Goal: Information Seeking & Learning: Learn about a topic

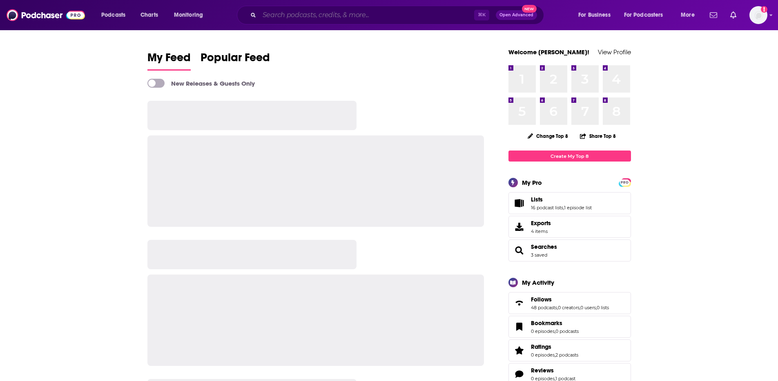
click at [316, 16] on input "Search podcasts, credits, & more..." at bounding box center [366, 15] width 215 height 13
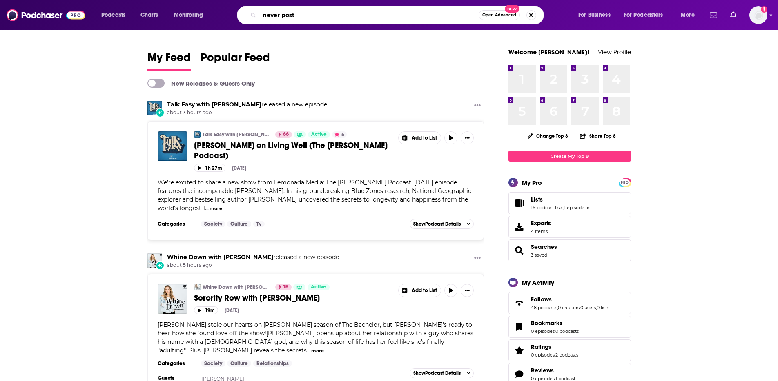
type input "never post"
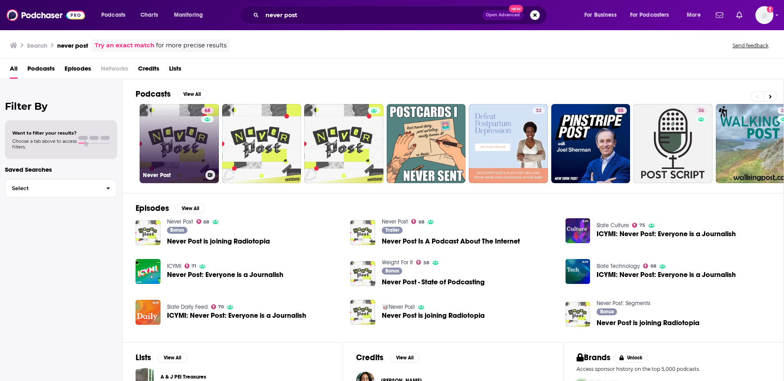
click at [196, 116] on link "68 Never Post" at bounding box center [179, 143] width 79 height 79
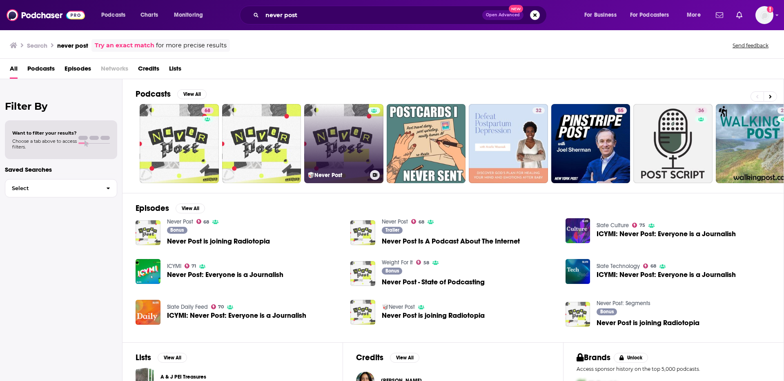
click at [333, 133] on link "🥡Never Post" at bounding box center [343, 143] width 79 height 79
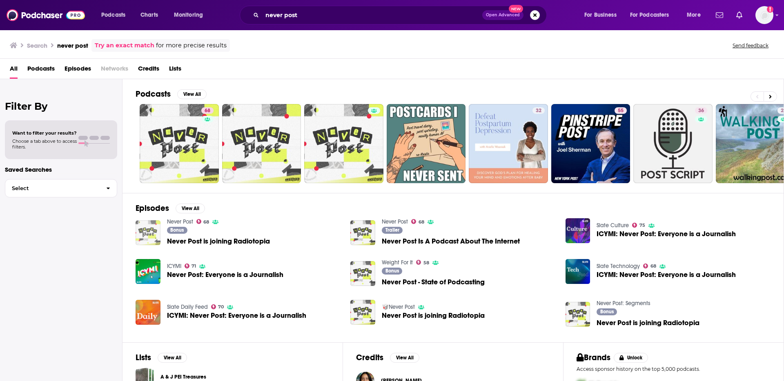
click at [143, 233] on img "Never Post is joining Radiotopia" at bounding box center [148, 232] width 25 height 25
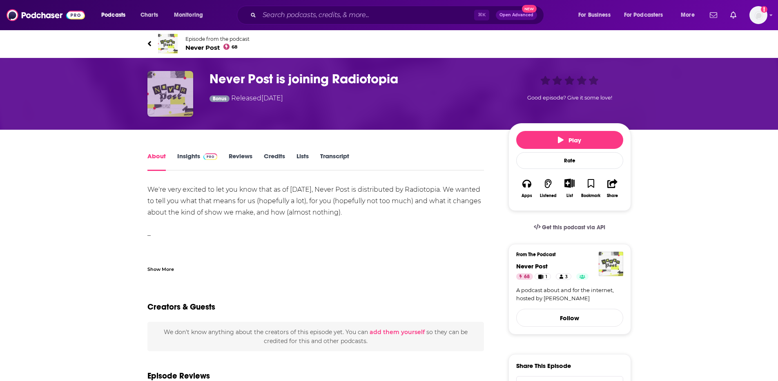
click at [164, 97] on img "Never Post is joining Radiotopia" at bounding box center [170, 94] width 46 height 46
click at [175, 99] on img "Never Post is joining Radiotopia" at bounding box center [170, 94] width 46 height 46
click at [182, 98] on img "Never Post is joining Radiotopia" at bounding box center [170, 94] width 46 height 46
click at [188, 160] on link "Insights" at bounding box center [197, 161] width 40 height 19
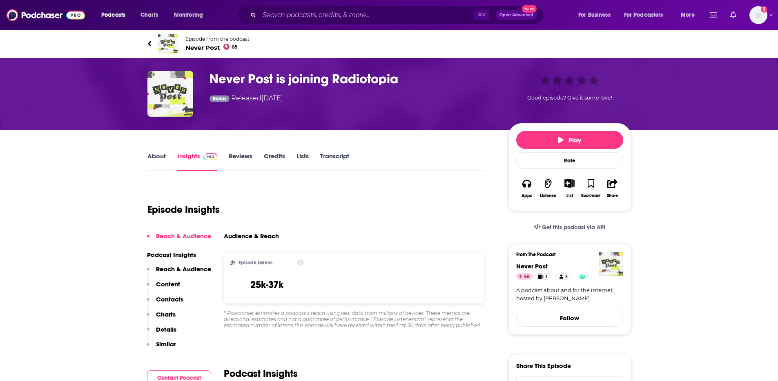
click at [198, 46] on span "Never Post 68" at bounding box center [217, 48] width 64 height 8
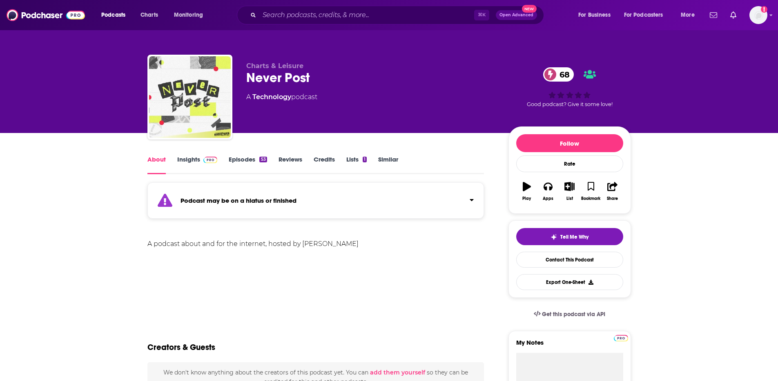
click at [212, 162] on img at bounding box center [210, 160] width 14 height 7
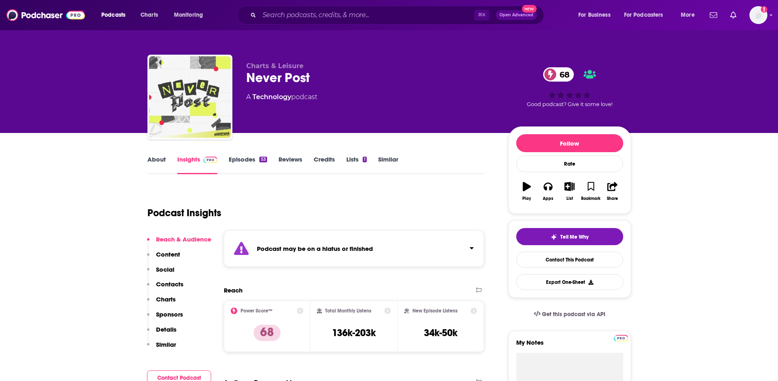
click at [262, 164] on link "Episodes 53" at bounding box center [248, 165] width 38 height 19
